Goal: Find contact information: Find contact information

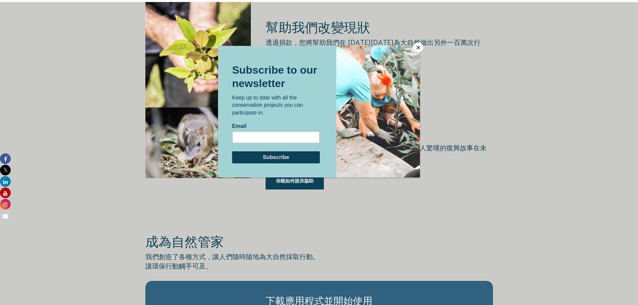
scroll to position [1005, 0]
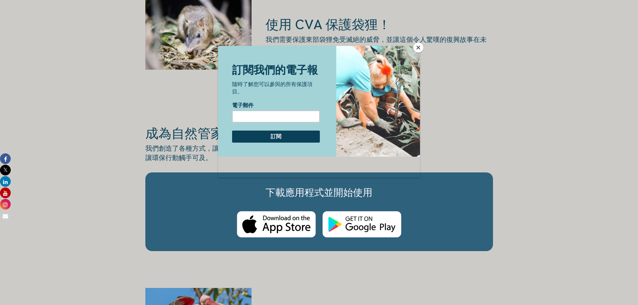
click at [421, 44] on button "關閉" at bounding box center [419, 48] width 10 height 10
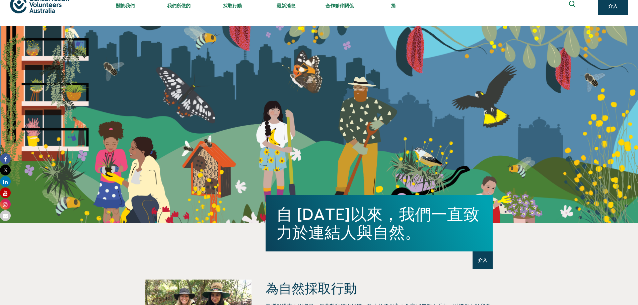
scroll to position [0, 0]
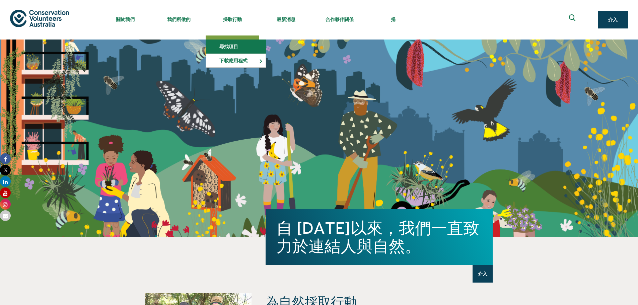
click at [232, 46] on font "尋找項目" at bounding box center [228, 46] width 19 height 5
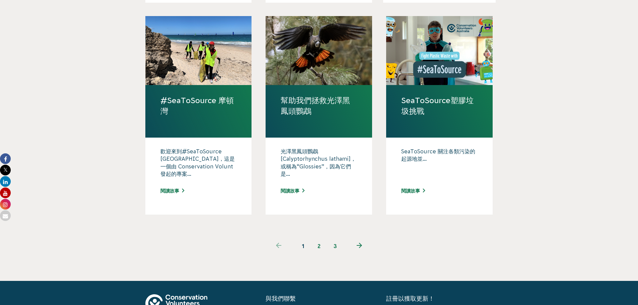
scroll to position [670, 0]
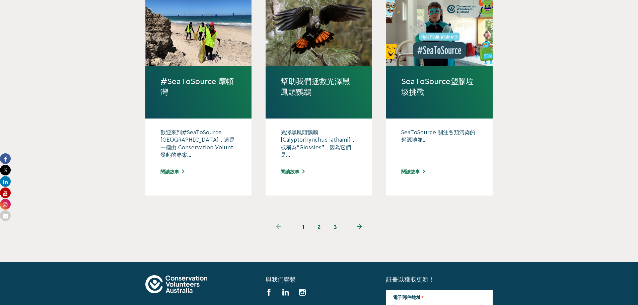
click at [320, 224] on font "2" at bounding box center [319, 227] width 3 height 6
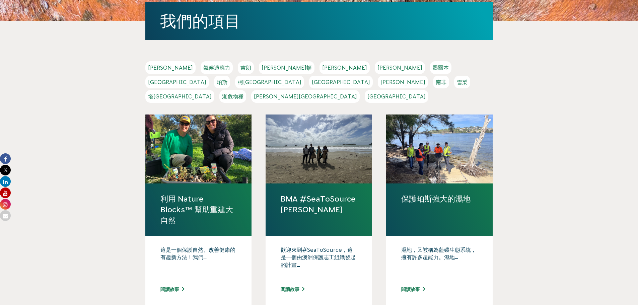
scroll to position [139, 0]
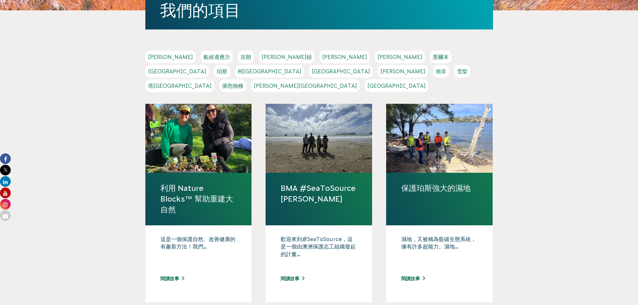
click at [370, 68] on font "[GEOGRAPHIC_DATA]" at bounding box center [341, 71] width 58 height 6
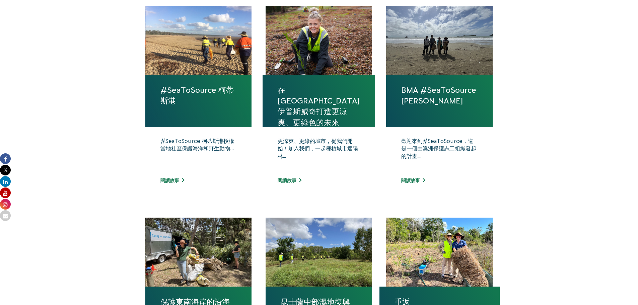
scroll to position [268, 0]
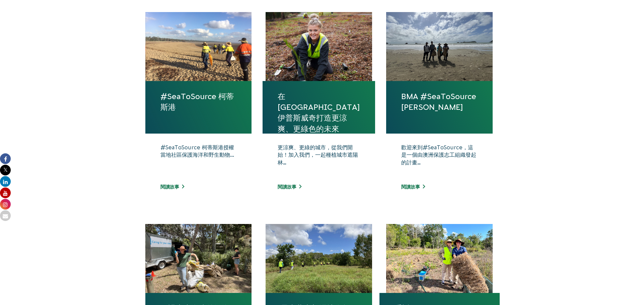
click at [520, 110] on body "關於我們 我們的優先事項 和解 影響 我們的董事會 我們的員工 職涯發展 CVA歷史 安全 接觸 我們所做的 生物多樣性與瀕危物種 自然街區 自然管理 自然大…" at bounding box center [319, 269] width 638 height 1074
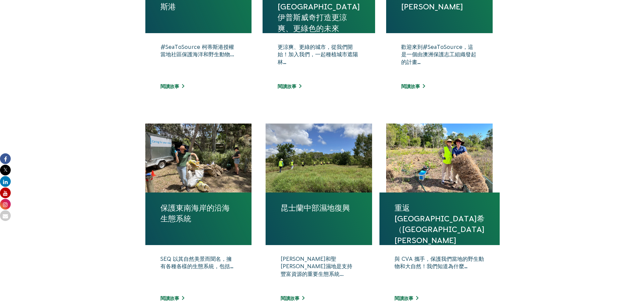
click at [520, 110] on body "關於我們 我們的優先事項 和解 影響 我們的董事會 我們的員工 職涯發展 CVA歷史 安全 接觸 我們所做的 生物多樣性與瀕危物種 自然街區 自然管理 自然大…" at bounding box center [319, 168] width 638 height 1074
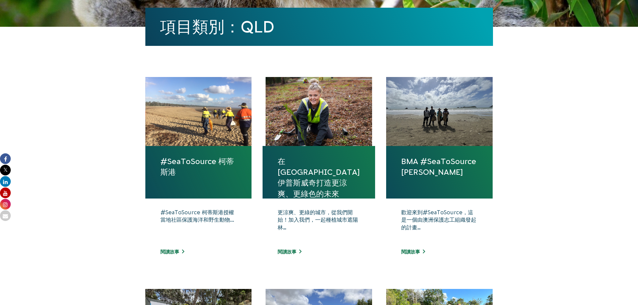
scroll to position [201, 0]
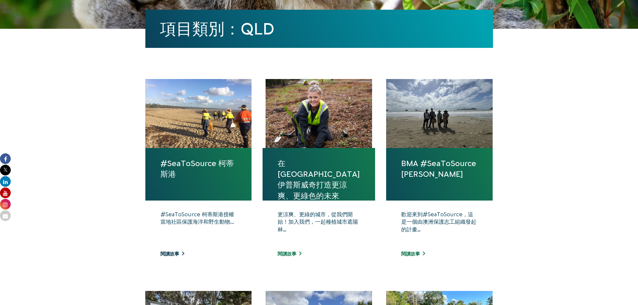
click at [177, 256] on font "閱讀故事" at bounding box center [170, 253] width 19 height 5
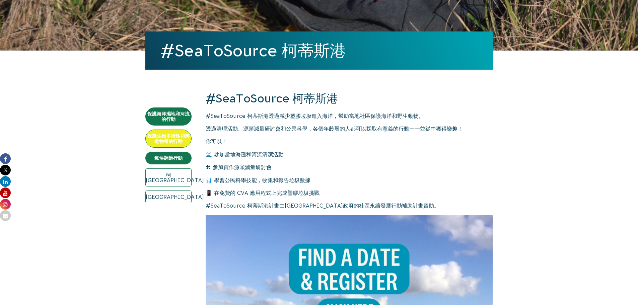
scroll to position [240, 0]
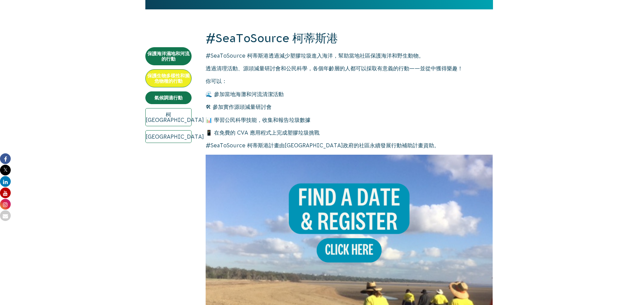
click at [328, 256] on img at bounding box center [350, 299] width 288 height 288
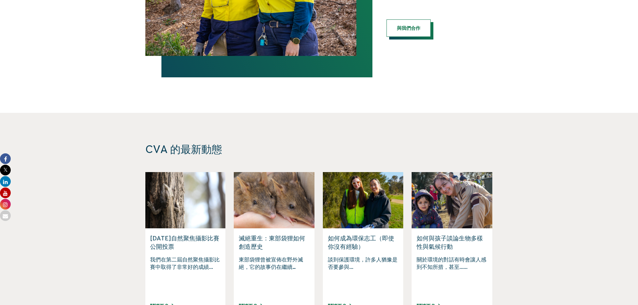
scroll to position [1541, 0]
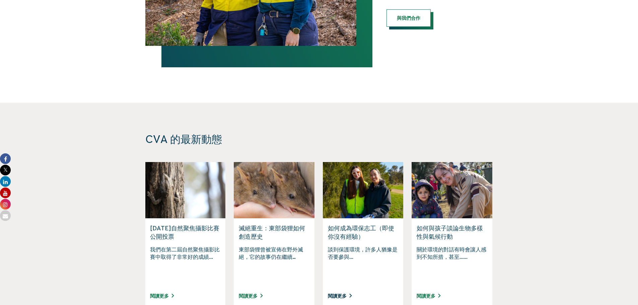
click at [338, 294] on font "閱讀更多" at bounding box center [337, 296] width 19 height 5
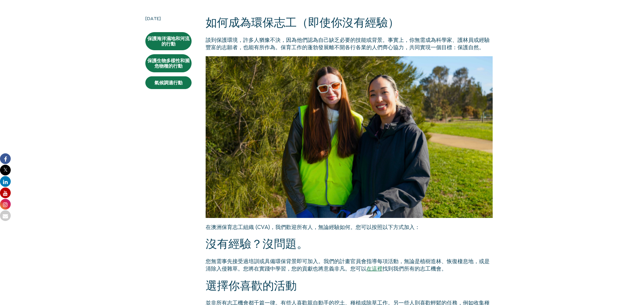
scroll to position [273, 0]
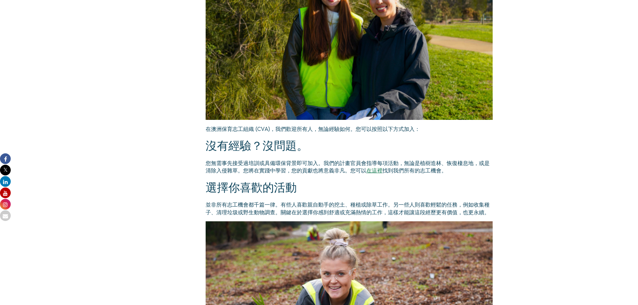
click at [351, 129] on font "在澳洲保育志工組織 (CVA)，我們歡迎所有人，無論經驗如何。您可以按照以下方式加入：" at bounding box center [313, 129] width 214 height 6
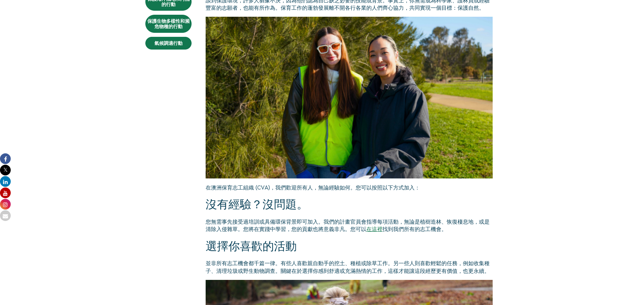
scroll to position [206, 0]
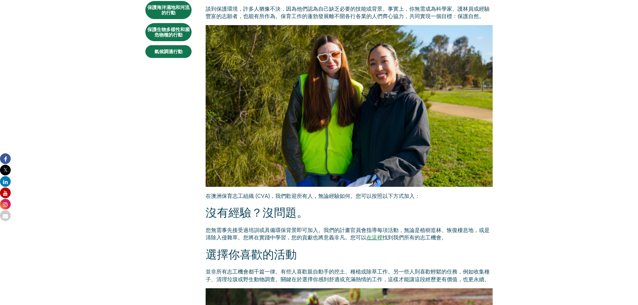
click at [372, 237] on font "在這裡" at bounding box center [375, 238] width 16 height 6
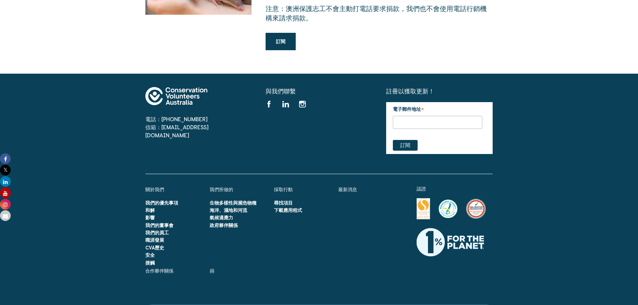
scroll to position [1917, 0]
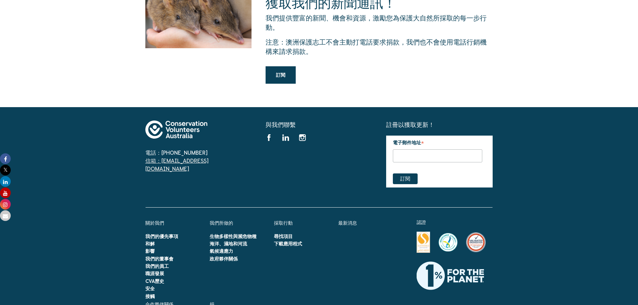
click at [184, 158] on font "信箱：[EMAIL_ADDRESS][DOMAIN_NAME]" at bounding box center [176, 165] width 63 height 14
drag, startPoint x: 214, startPoint y: 116, endPoint x: 161, endPoint y: 117, distance: 53.0
click at [161, 157] on span "信箱：[EMAIL_ADDRESS][DOMAIN_NAME]" at bounding box center [198, 165] width 107 height 16
copy font "[EMAIL_ADDRESS][DOMAIN_NAME]"
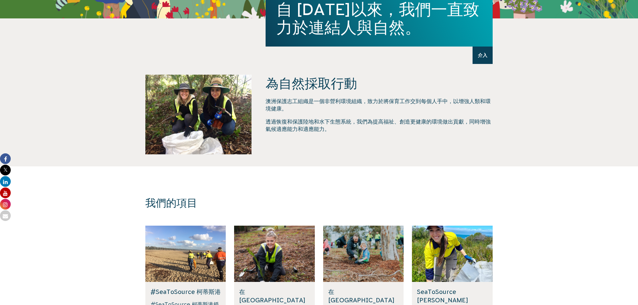
scroll to position [335, 0]
